Goal: Transaction & Acquisition: Subscribe to service/newsletter

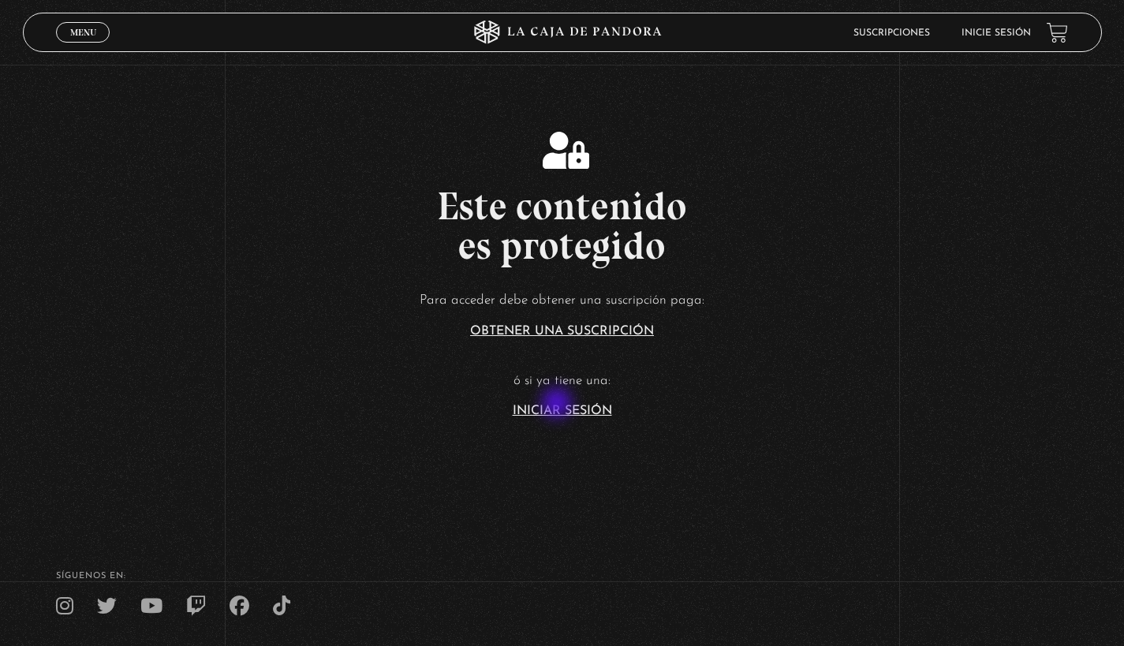
click at [558, 405] on link "Iniciar Sesión" at bounding box center [562, 411] width 99 height 13
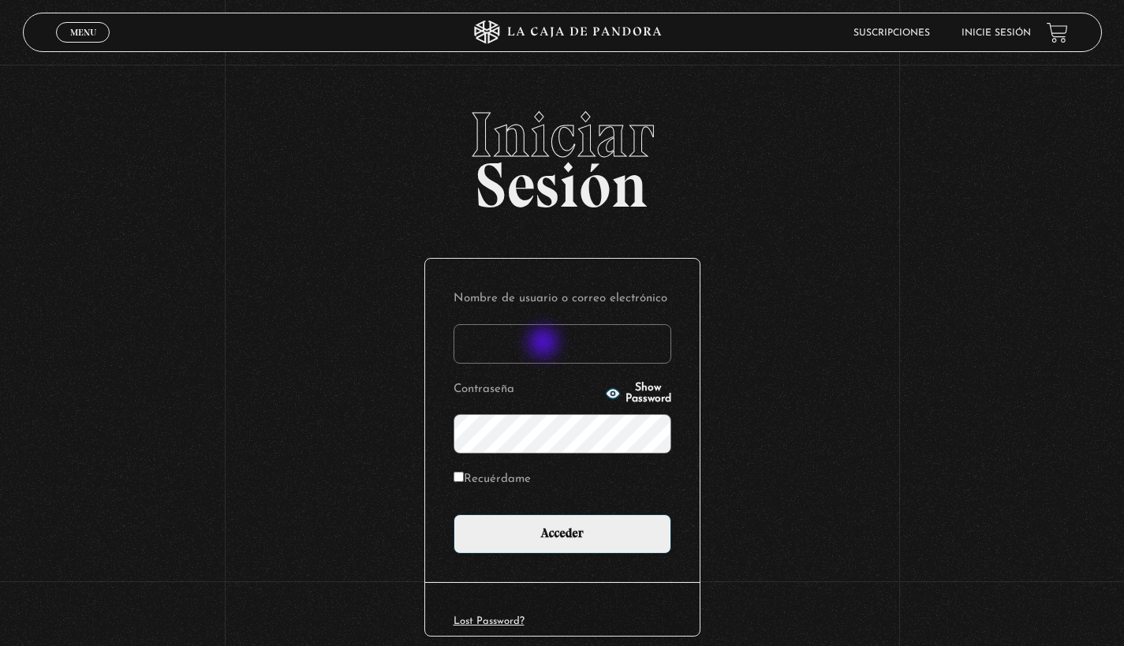
click at [545, 341] on input "Nombre de usuario o correo electrónico" at bounding box center [562, 343] width 218 height 39
type input "[EMAIL_ADDRESS][DOMAIN_NAME]"
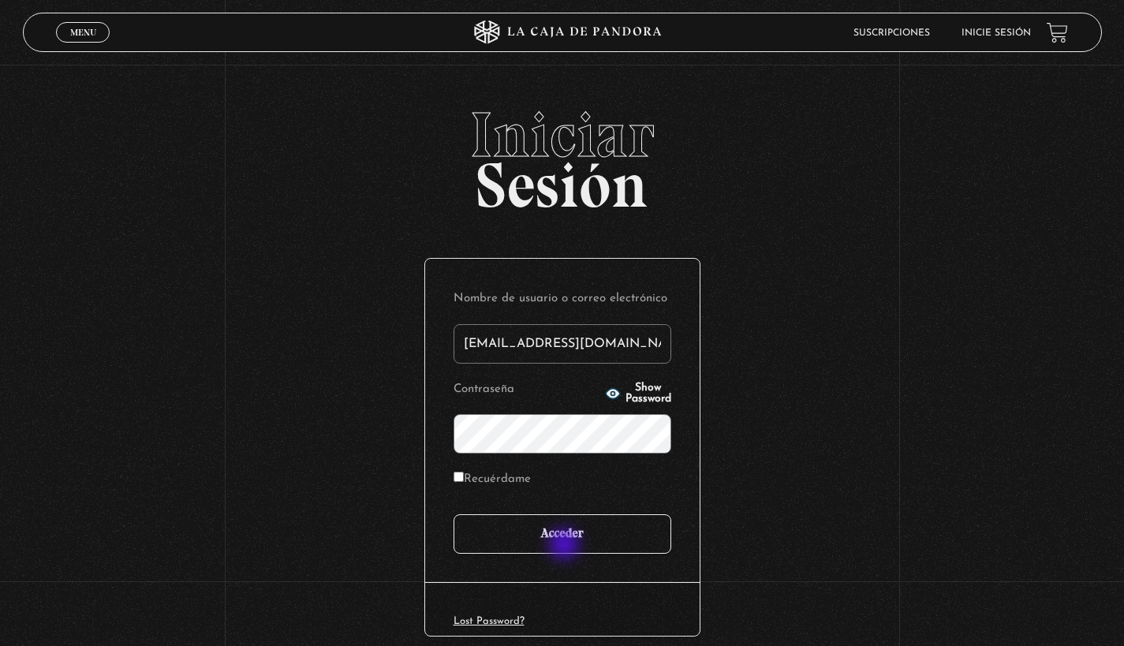
click at [565, 546] on input "Acceder" at bounding box center [562, 533] width 218 height 39
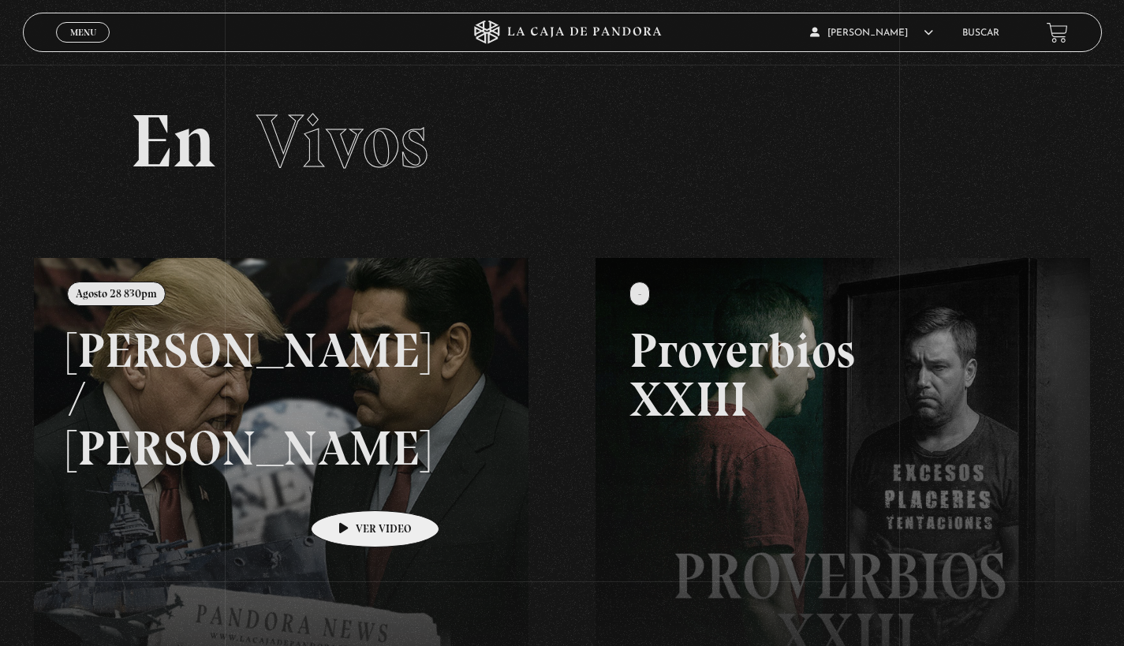
click at [350, 487] on link at bounding box center [596, 581] width 1124 height 646
